Goal: Task Accomplishment & Management: Manage account settings

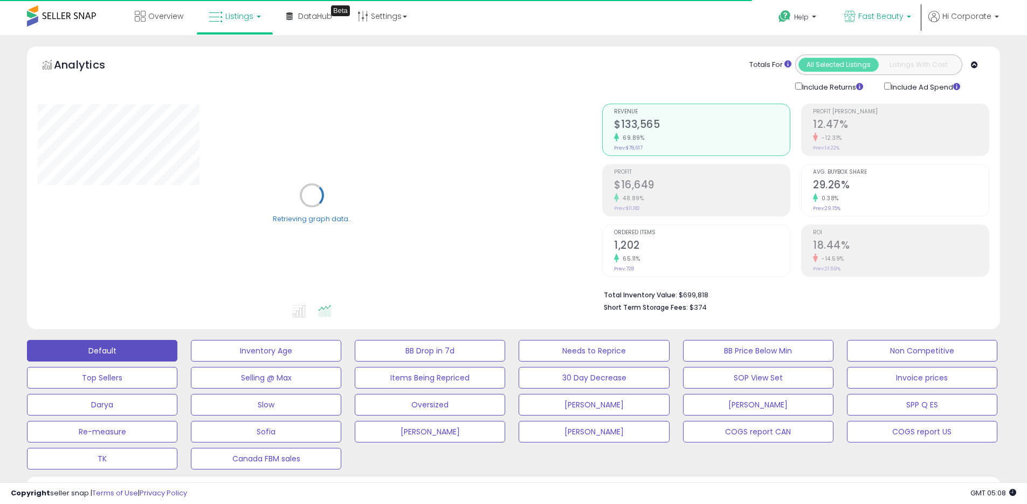
click at [874, 20] on span "Fast Beauty" at bounding box center [880, 16] width 45 height 11
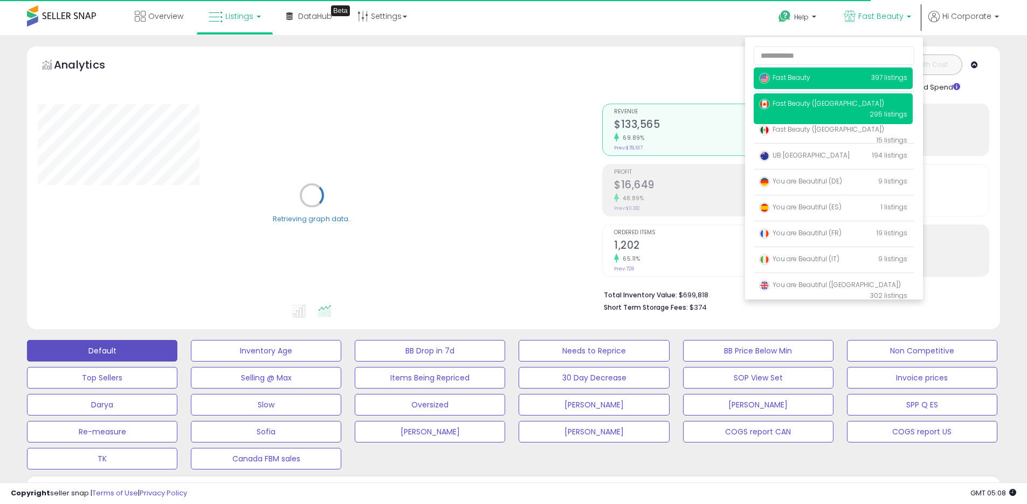
click at [796, 97] on p "Fast Beauty (Canada) 295 listings" at bounding box center [833, 108] width 159 height 31
click at [795, 102] on span "Fast Beauty ([GEOGRAPHIC_DATA])" at bounding box center [821, 103] width 125 height 9
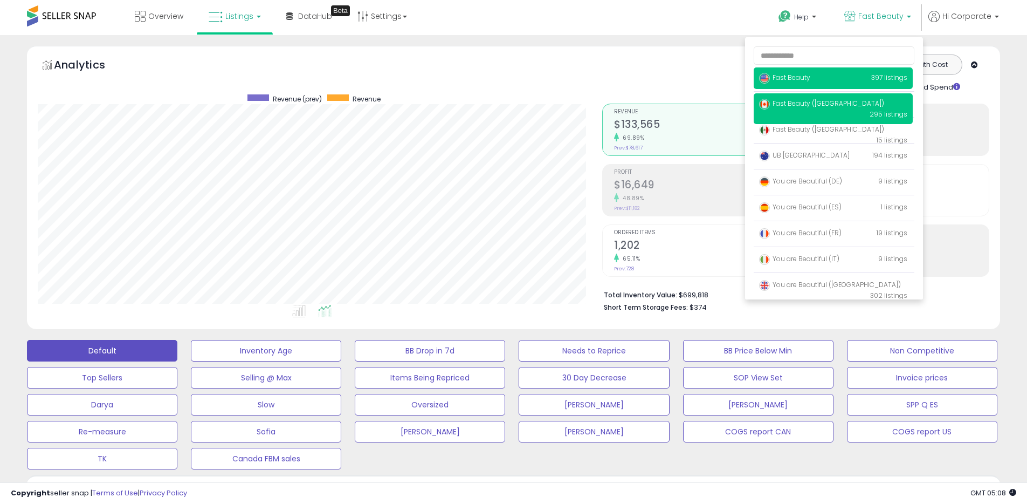
scroll to position [221, 565]
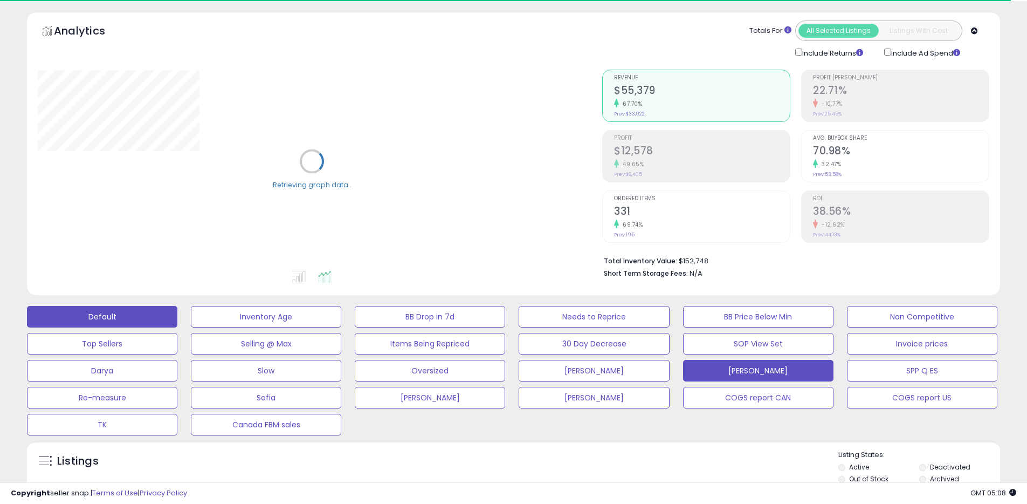
scroll to position [205, 0]
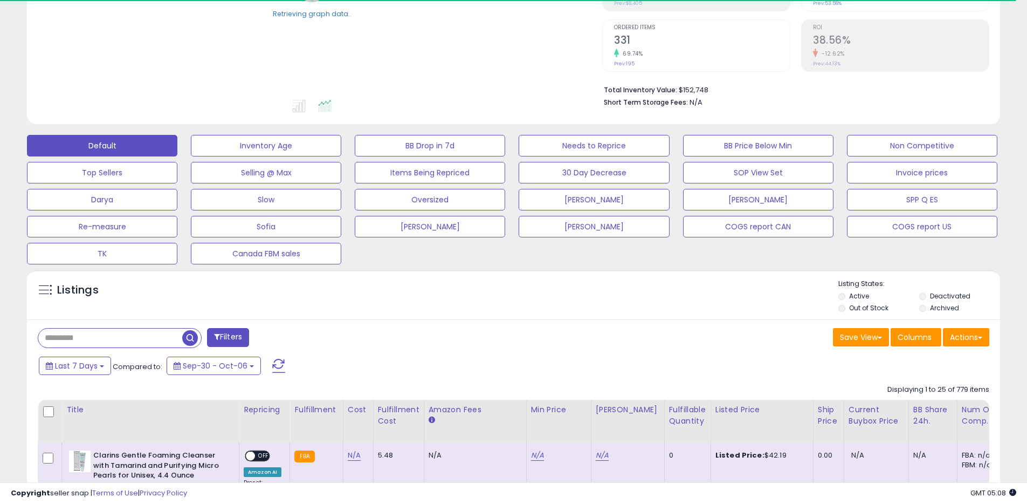
click at [949, 307] on label "Archived" at bounding box center [944, 307] width 29 height 9
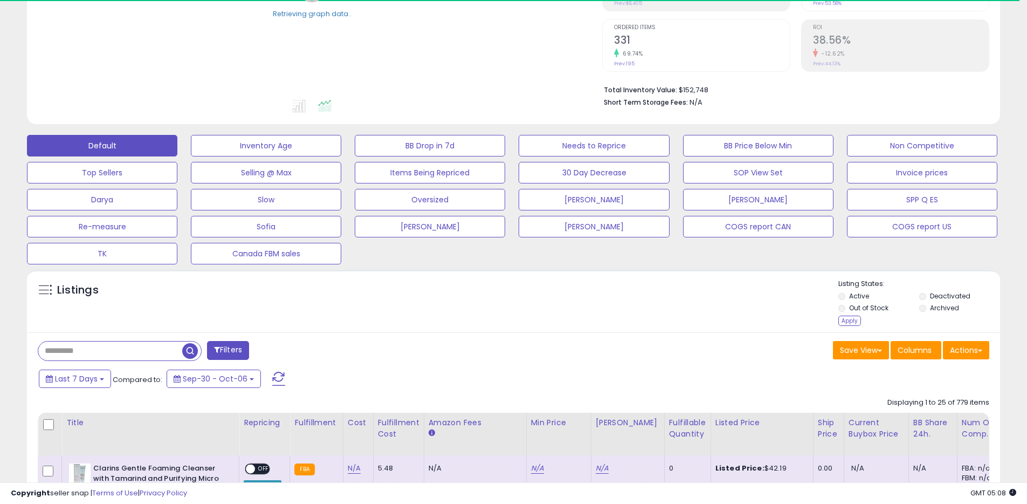
click at [854, 306] on label "Out of Stock" at bounding box center [868, 307] width 39 height 9
click at [855, 292] on label "Active" at bounding box center [859, 295] width 20 height 9
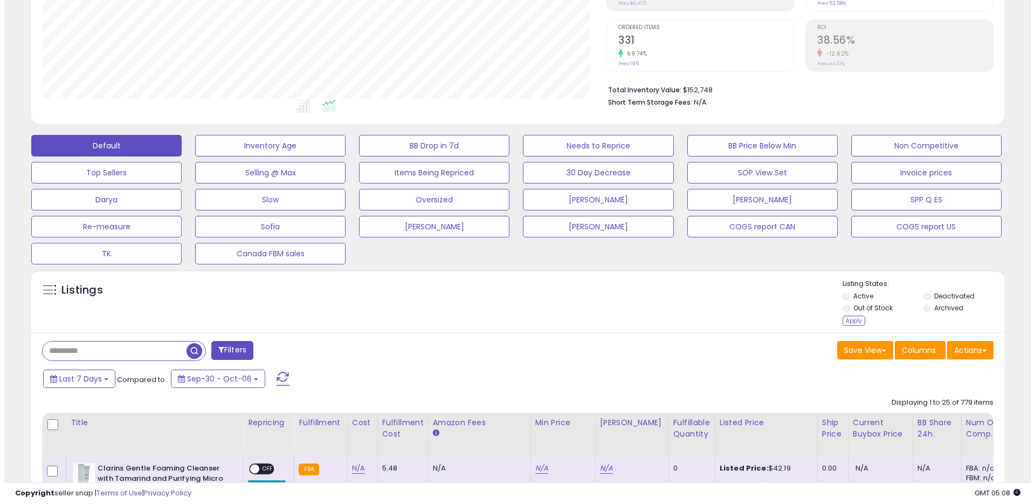
scroll to position [221, 565]
click at [850, 315] on div "Apply" at bounding box center [850, 320] width 23 height 10
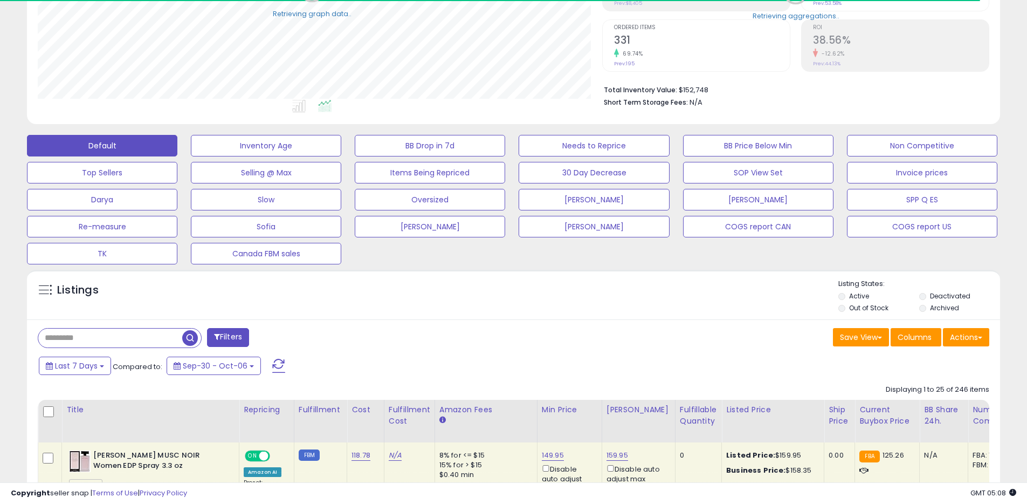
scroll to position [539021, 538678]
click at [979, 336] on span at bounding box center [980, 337] width 4 height 2
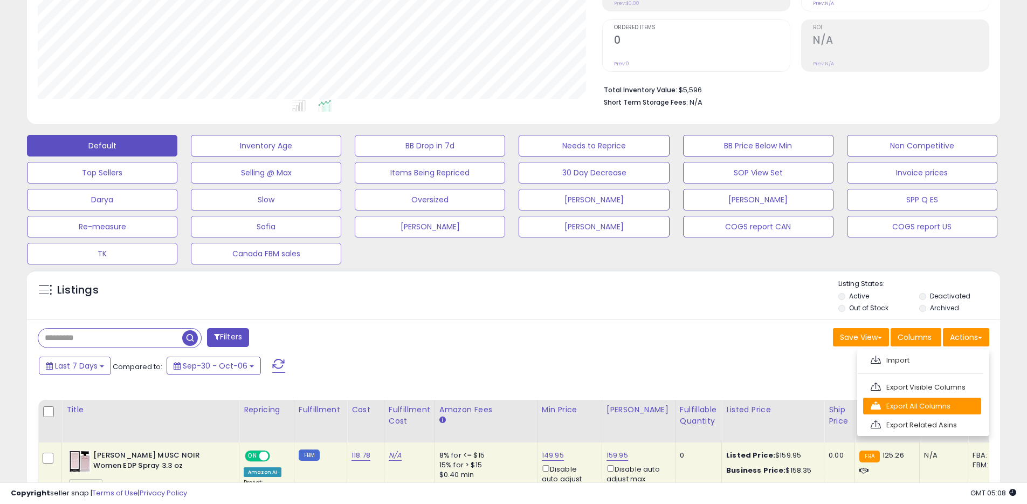
click at [896, 402] on link "Export All Columns" at bounding box center [922, 405] width 118 height 17
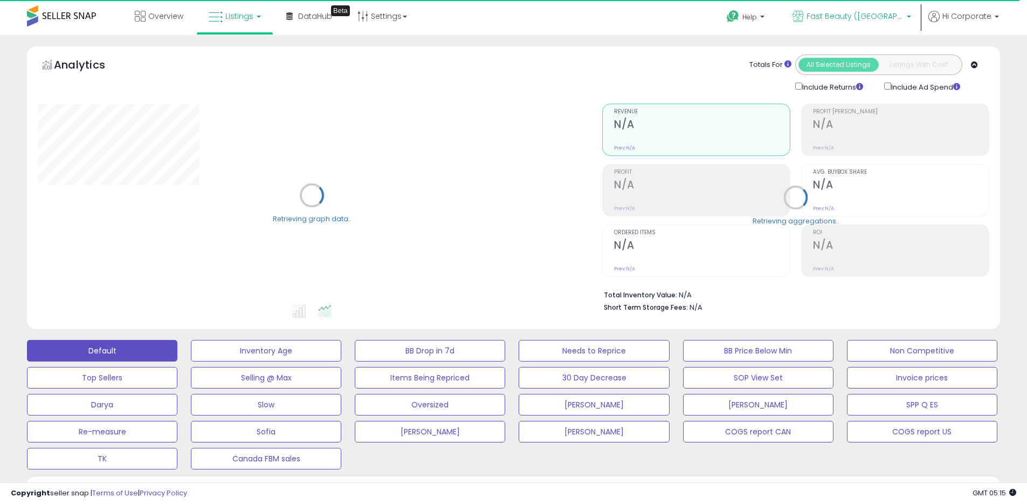
click at [862, 16] on span "Fast Beauty ([GEOGRAPHIC_DATA])" at bounding box center [855, 16] width 97 height 11
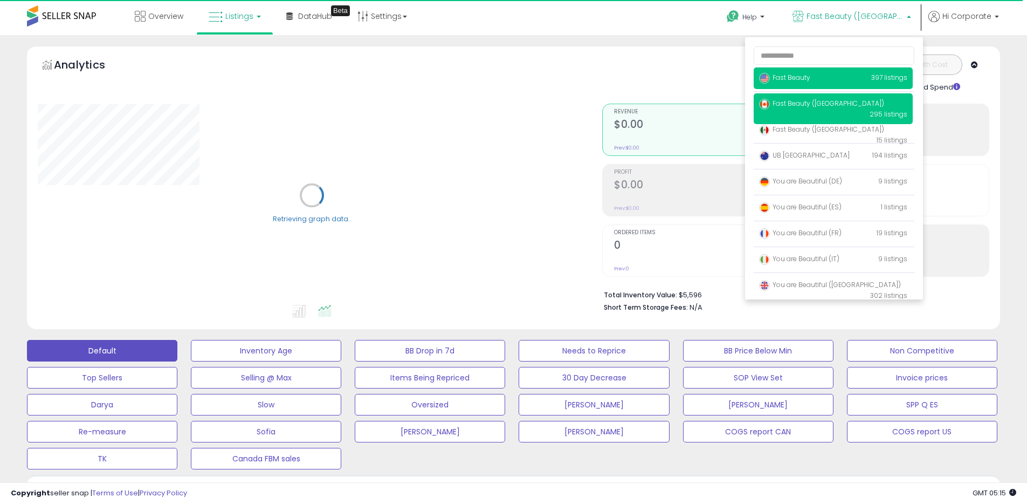
click at [787, 77] on span "Fast Beauty" at bounding box center [784, 77] width 51 height 9
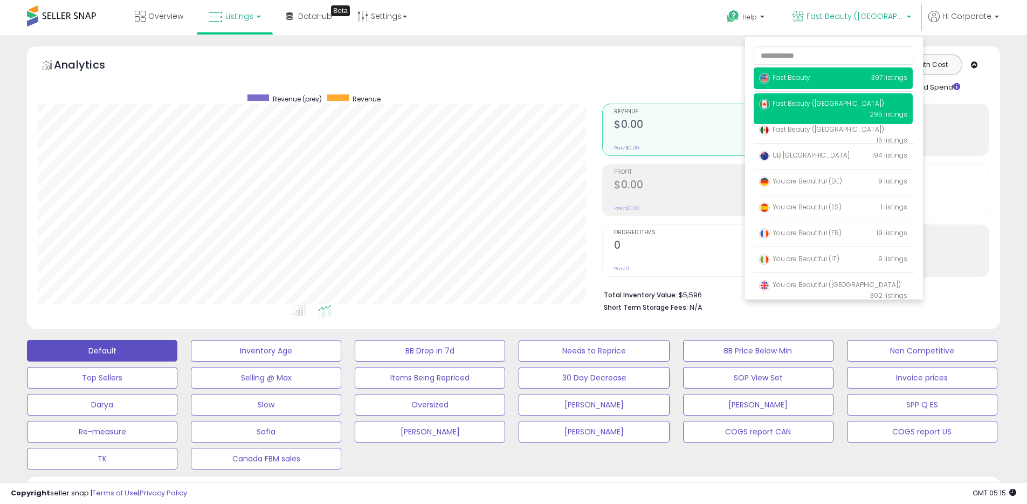
scroll to position [221, 565]
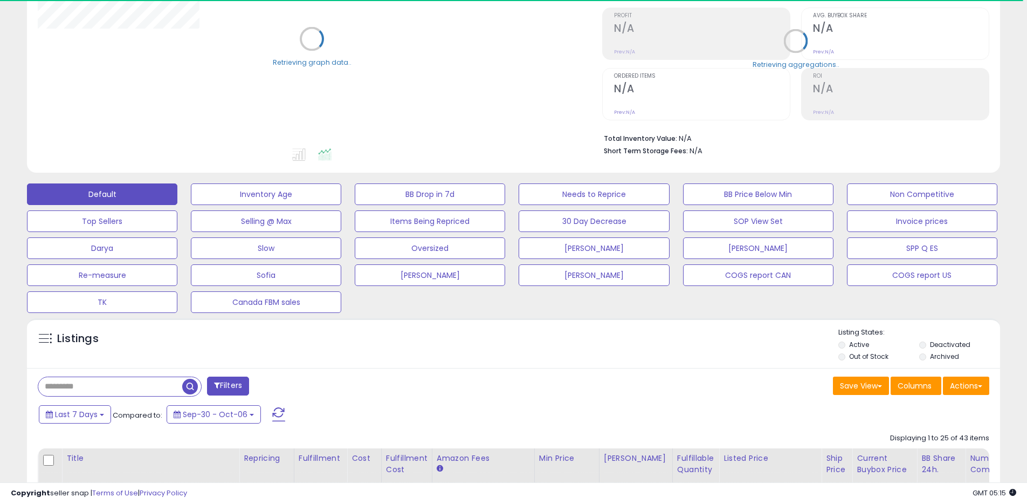
scroll to position [323, 0]
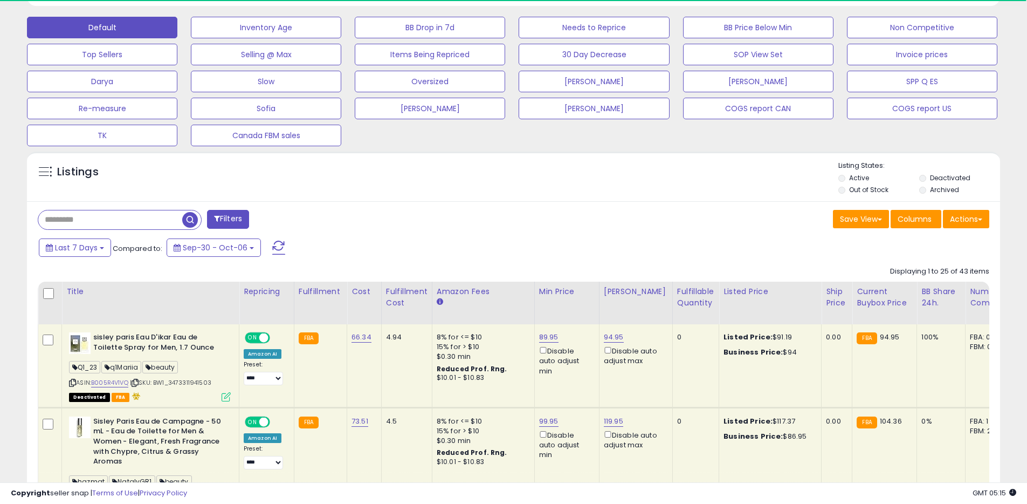
click at [853, 179] on label "Active" at bounding box center [859, 177] width 20 height 9
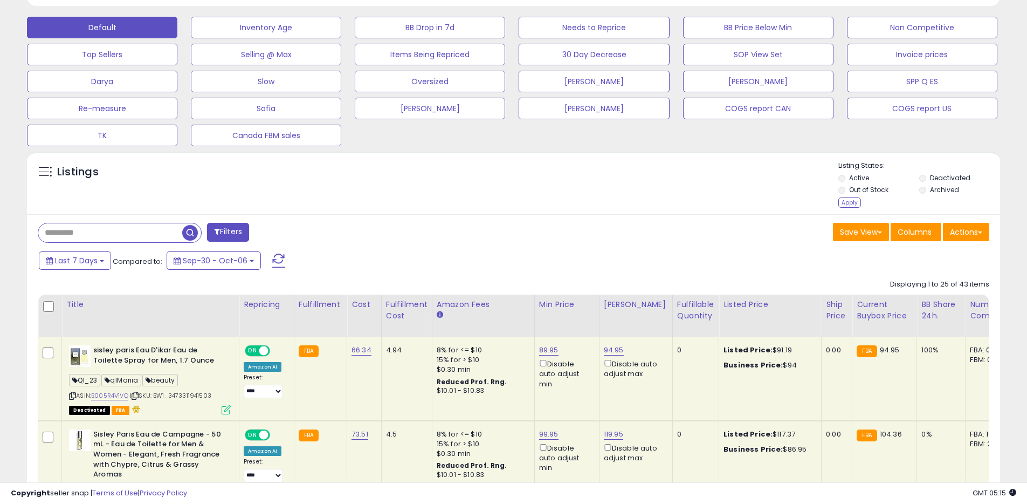
drag, startPoint x: 856, startPoint y: 185, endPoint x: 862, endPoint y: 187, distance: 5.5
click at [856, 185] on label "Out of Stock" at bounding box center [868, 189] width 39 height 9
click at [950, 189] on label "Archived" at bounding box center [944, 189] width 29 height 9
click at [868, 194] on label "Out of Stock" at bounding box center [868, 189] width 39 height 9
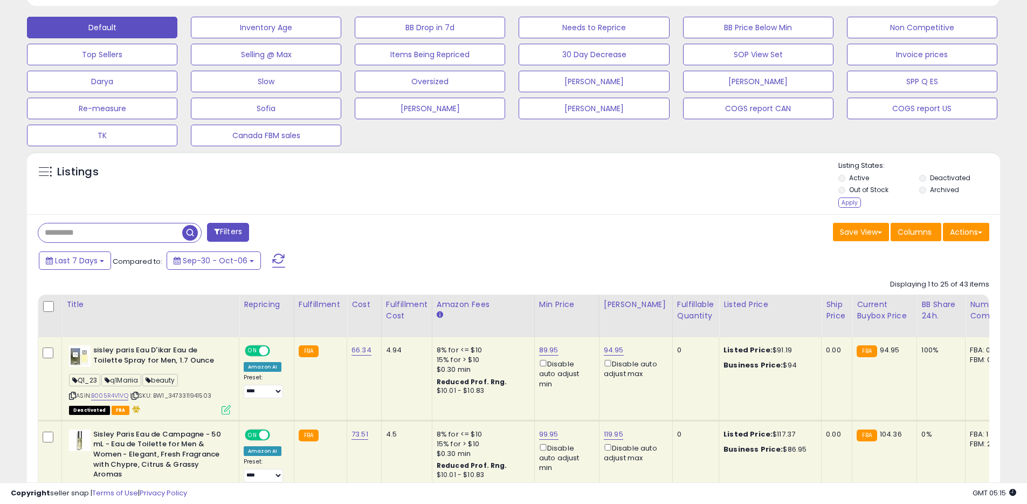
click at [860, 193] on label "Out of Stock" at bounding box center [868, 189] width 39 height 9
click at [853, 202] on div "Apply" at bounding box center [850, 202] width 23 height 10
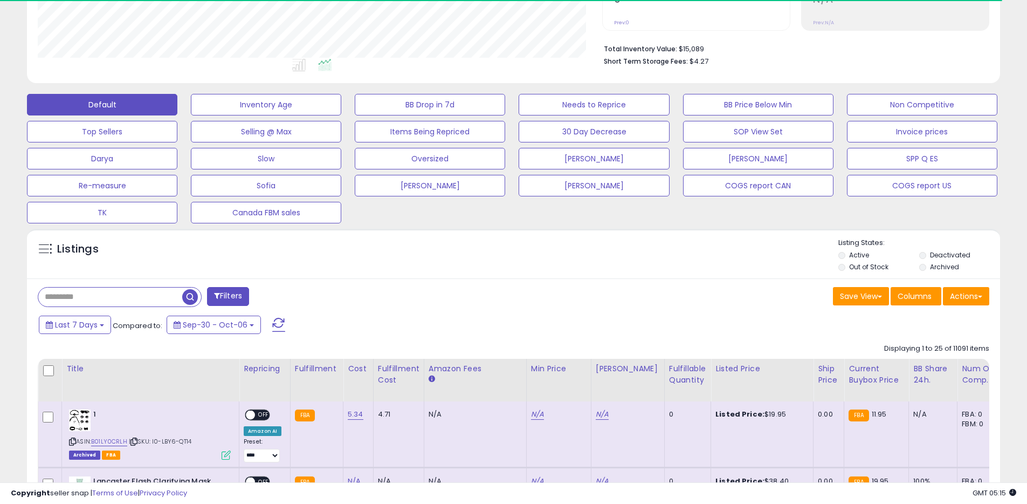
scroll to position [539021, 538678]
click at [128, 299] on input "text" at bounding box center [110, 296] width 144 height 19
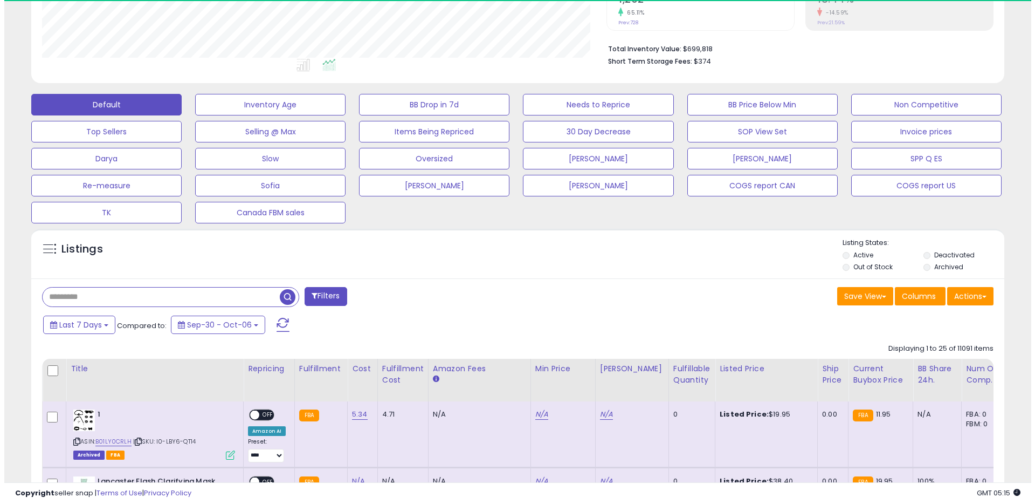
scroll to position [221, 565]
paste input "**********"
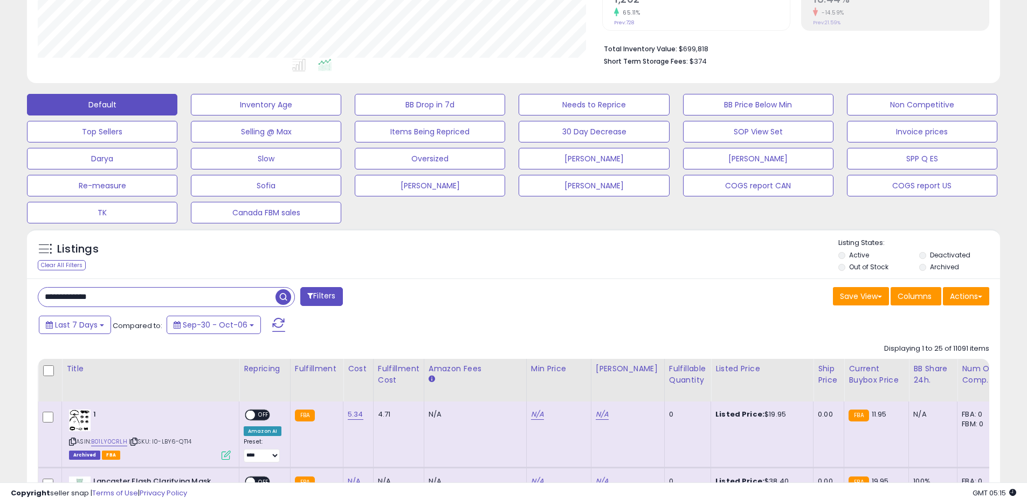
type input "**********"
click at [288, 297] on span "button" at bounding box center [284, 297] width 16 height 16
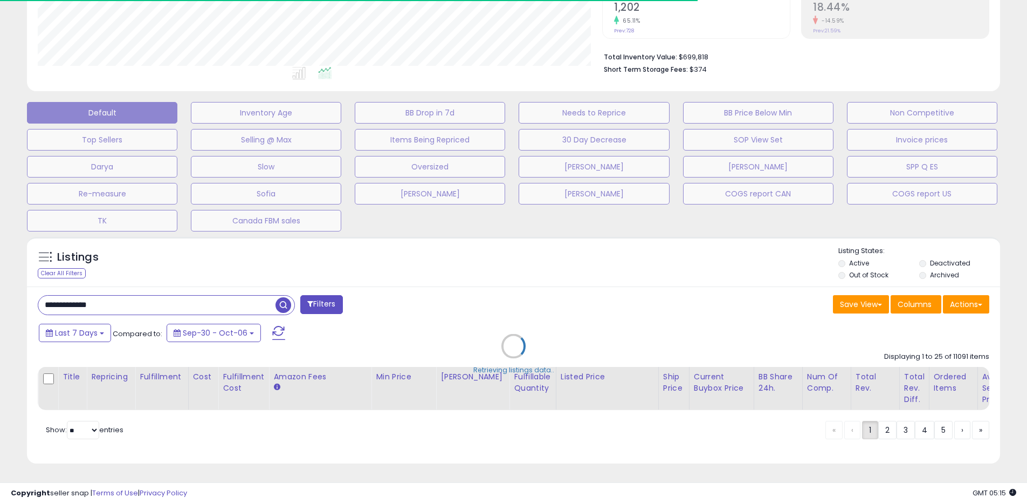
scroll to position [539021, 538678]
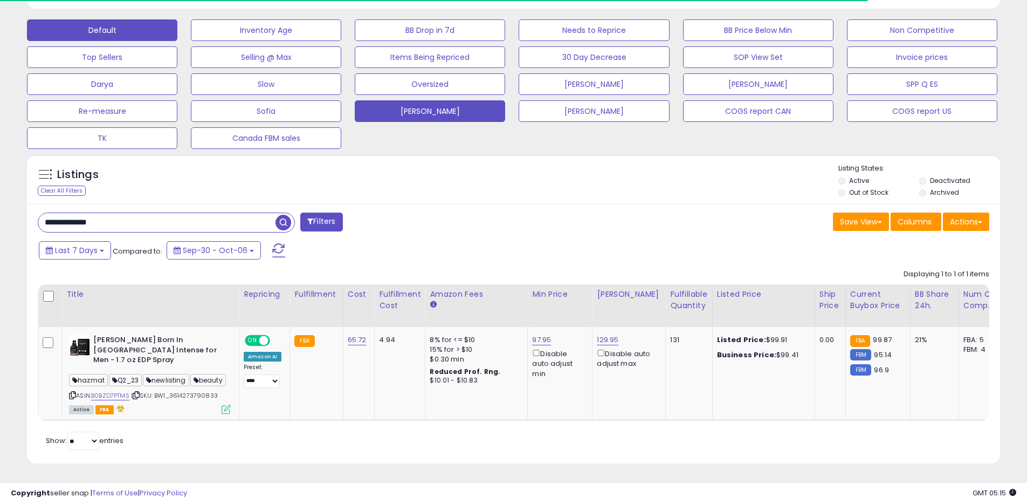
click at [444, 109] on button "[PERSON_NAME]" at bounding box center [430, 111] width 150 height 22
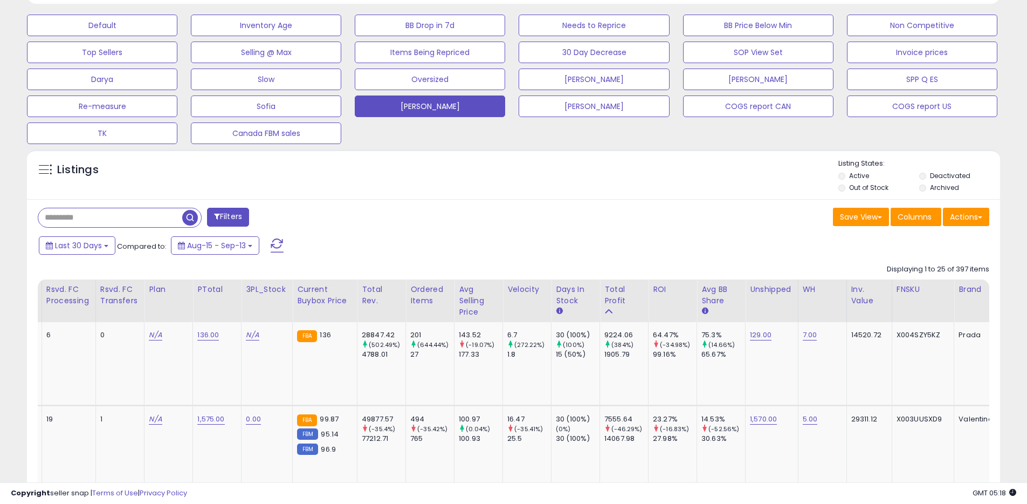
scroll to position [406, 0]
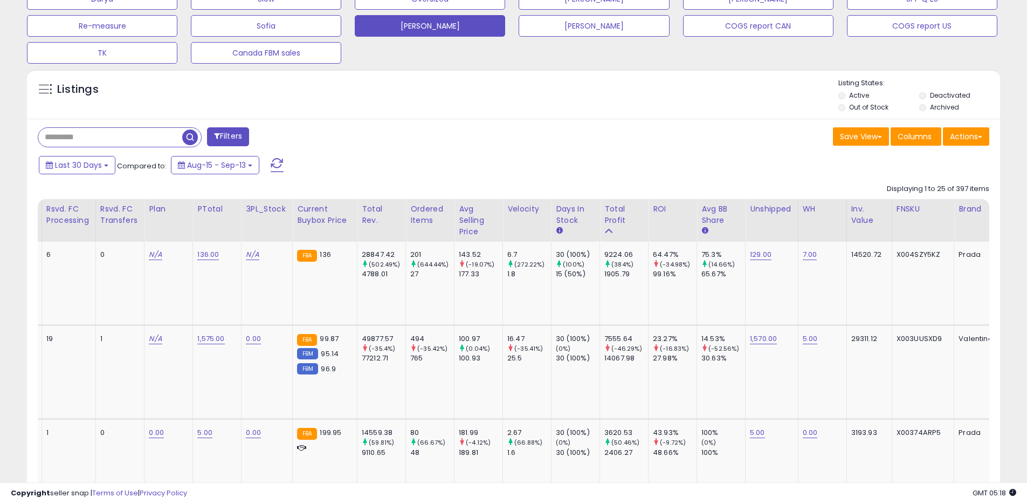
click at [134, 139] on input "text" at bounding box center [110, 137] width 144 height 19
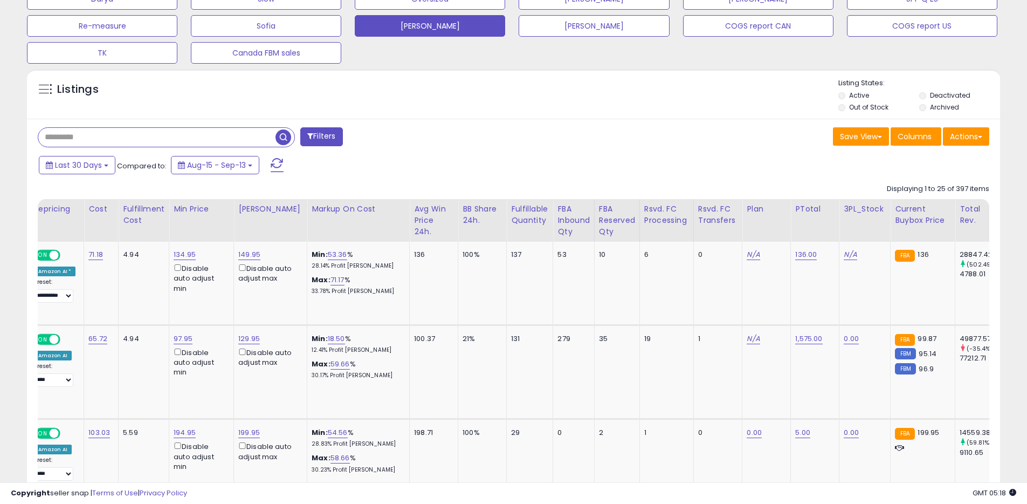
scroll to position [0, 0]
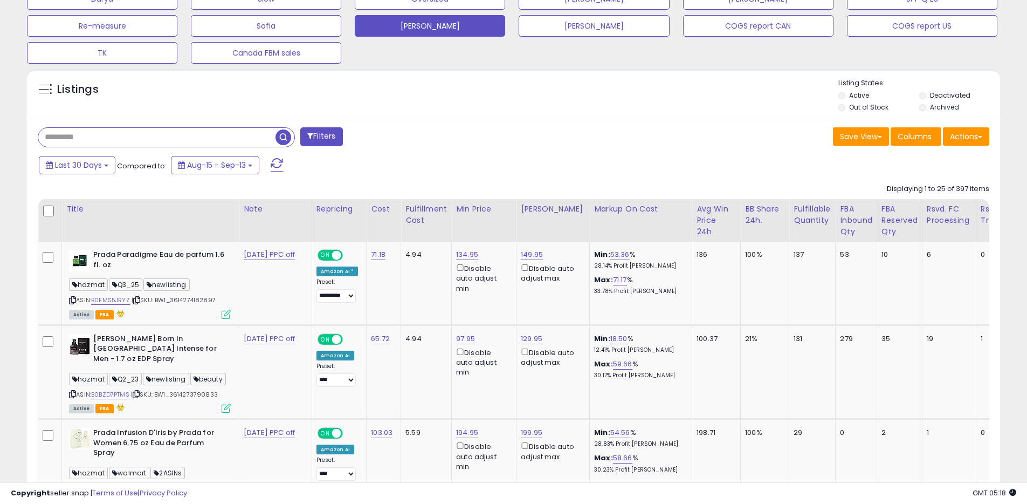
click at [452, 136] on div "Filters" at bounding box center [272, 138] width 484 height 22
click at [223, 135] on input "text" at bounding box center [156, 137] width 237 height 19
paste input "**********"
type input "**********"
click at [284, 136] on span "button" at bounding box center [284, 137] width 16 height 16
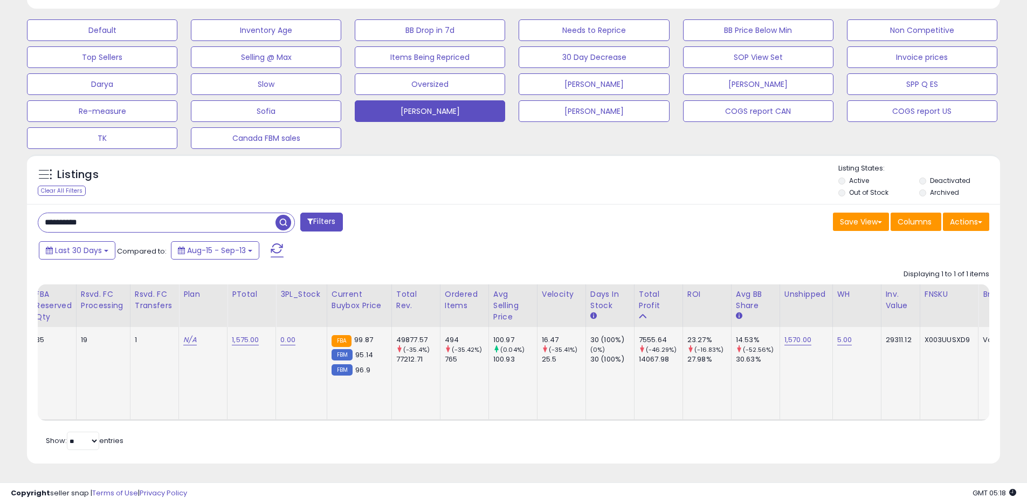
scroll to position [0, 830]
